Goal: Find specific page/section: Find specific page/section

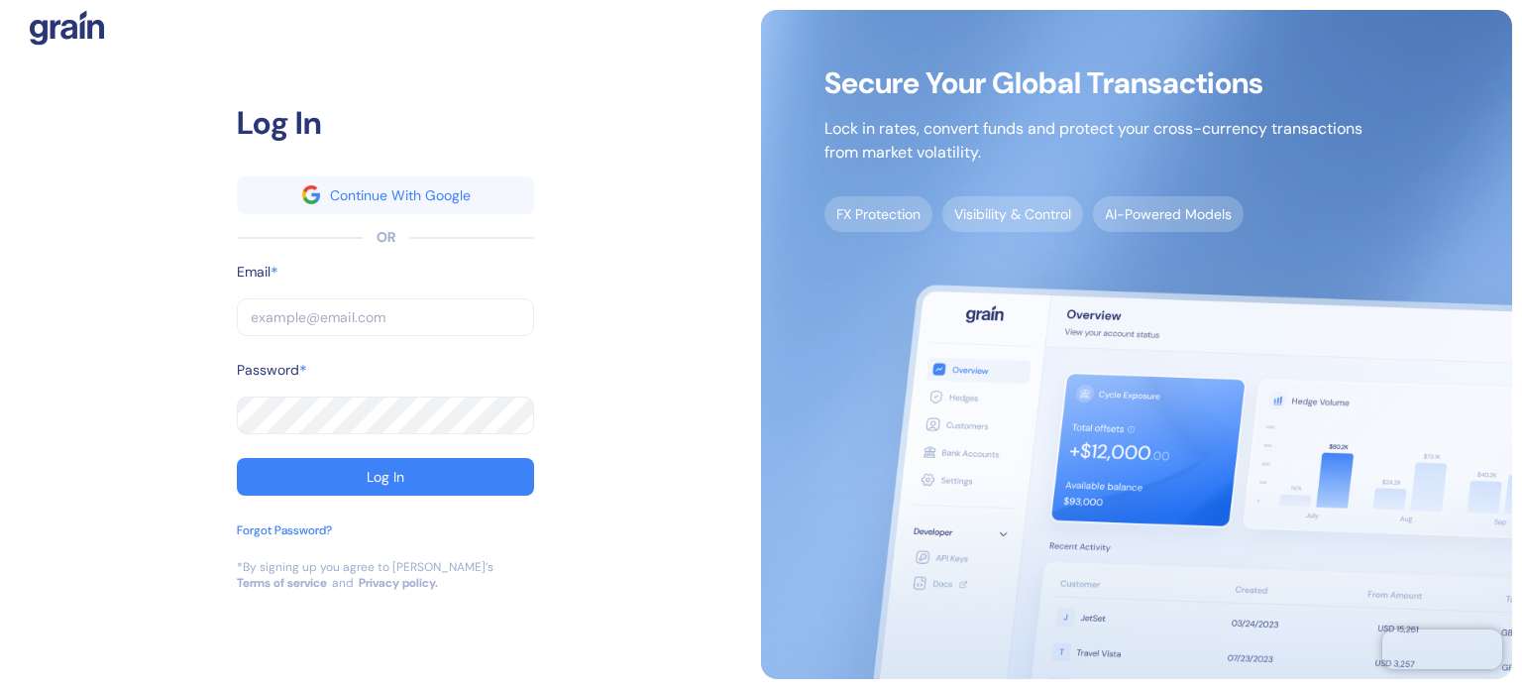
type input "[PERSON_NAME][EMAIL_ADDRESS][PERSON_NAME][DOMAIN_NAME]"
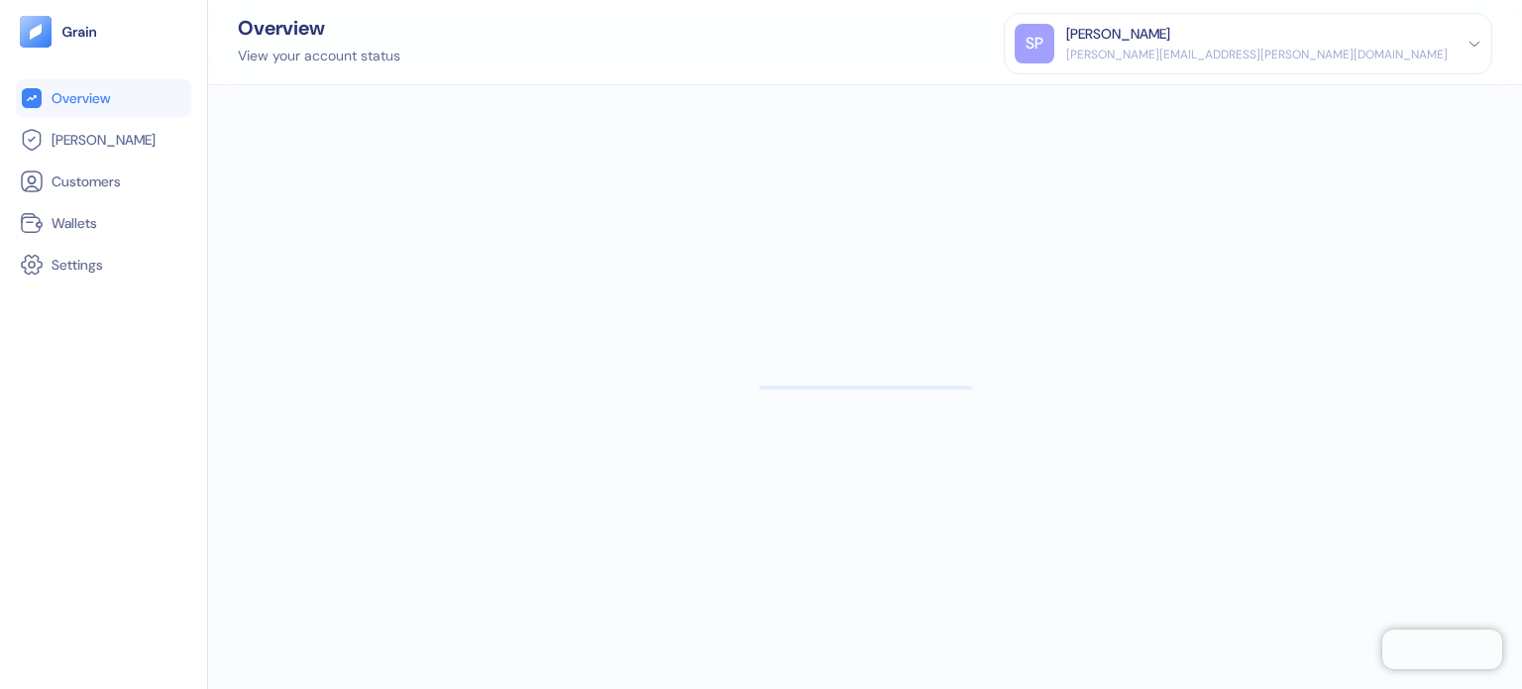
click at [99, 203] on ul "Overview [PERSON_NAME] Customers Wallets Settings" at bounding box center [103, 181] width 175 height 204
click at [97, 221] on span "Wallets" at bounding box center [75, 223] width 46 height 20
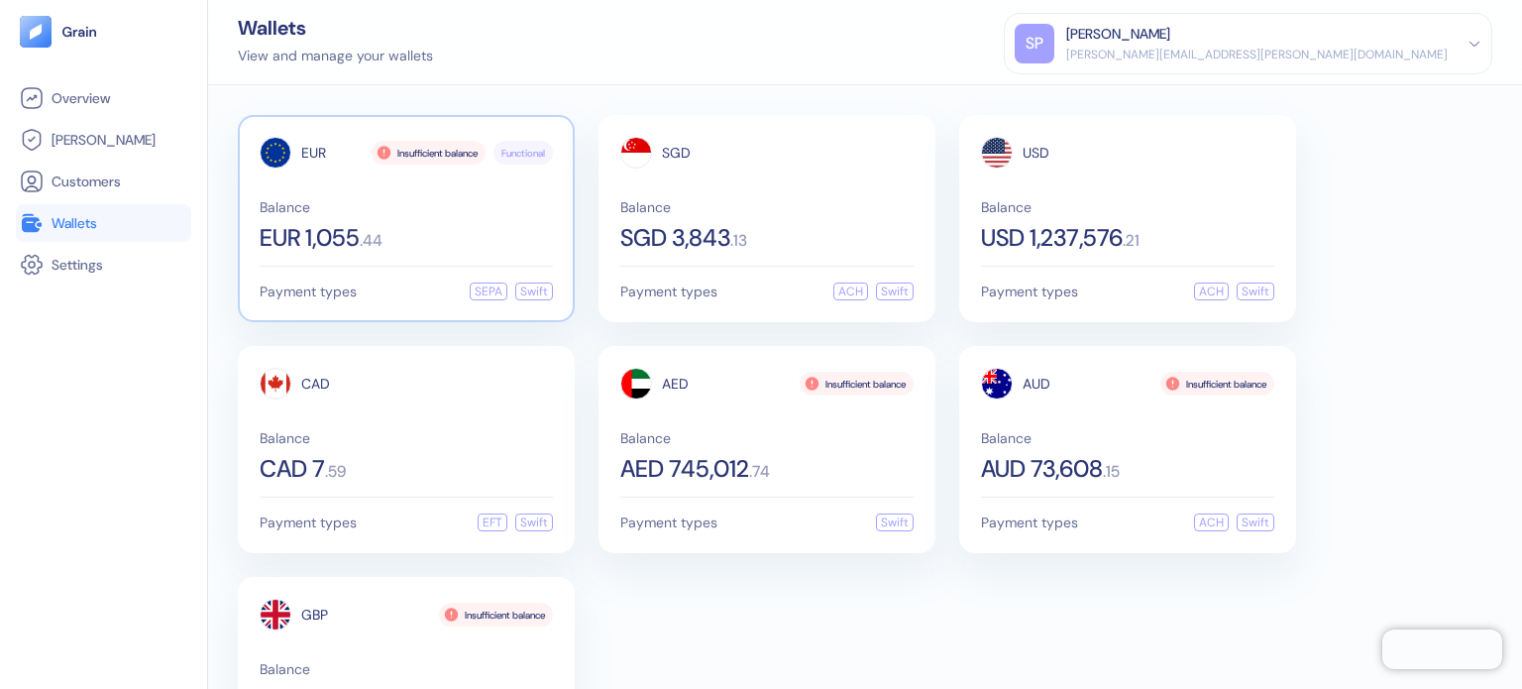
click at [405, 194] on div "EUR Insufficient balance Functional Balance EUR 1,055 . 44" at bounding box center [406, 193] width 293 height 113
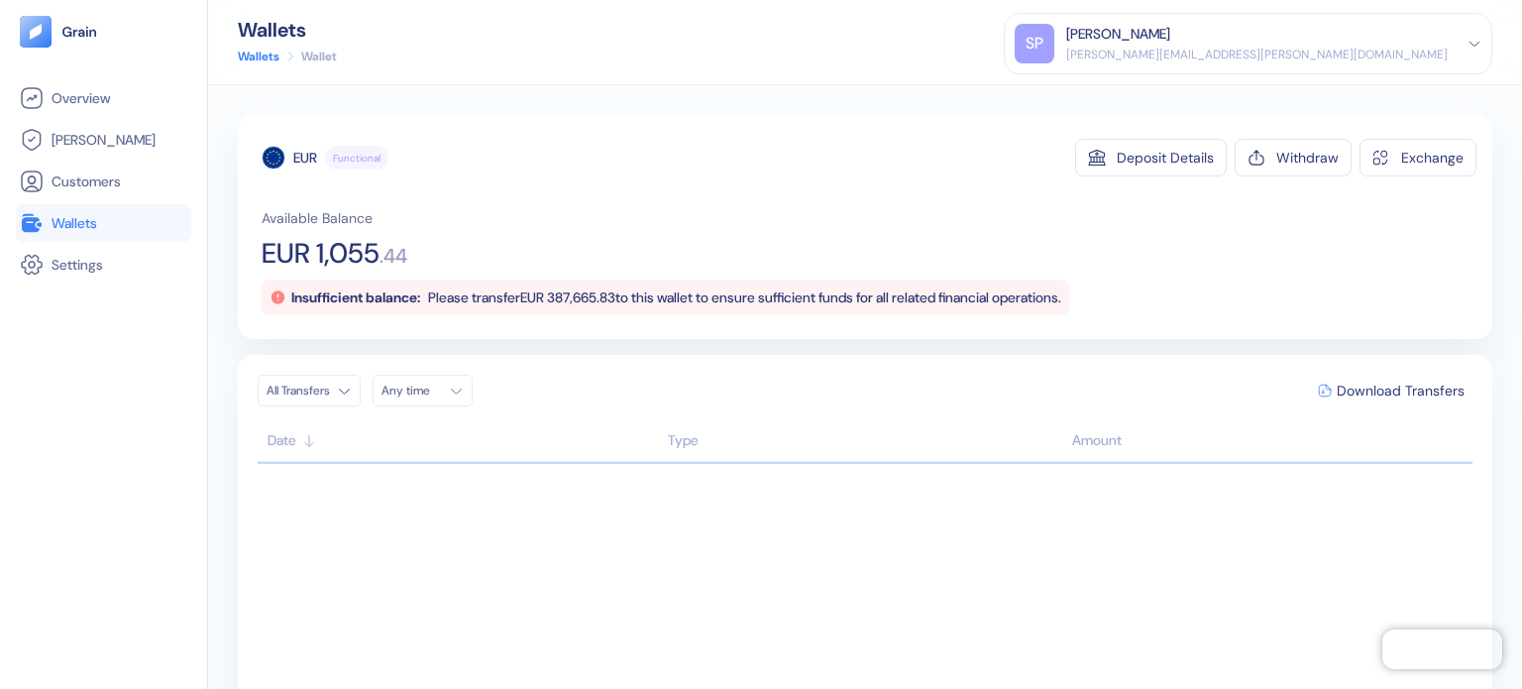
click at [91, 221] on span "Wallets" at bounding box center [75, 223] width 46 height 20
